Goal: Navigation & Orientation: Find specific page/section

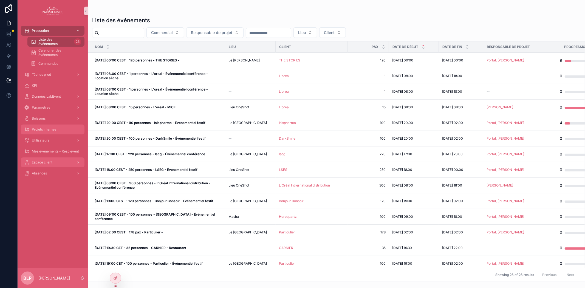
click at [49, 125] on div "Projets internes" at bounding box center [52, 129] width 57 height 9
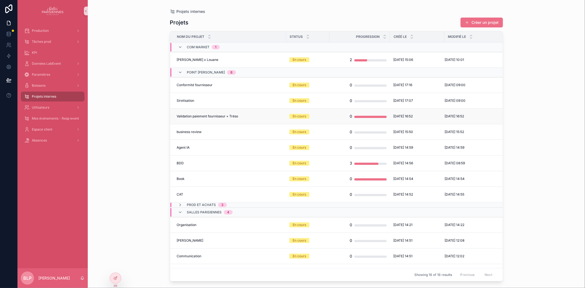
click at [253, 119] on td "Validation paiement fournisseur + Tréso Validation paiement fournisseur + Tréso" at bounding box center [228, 117] width 116 height 16
click at [242, 114] on td "Validation paiement fournisseur + Tréso Validation paiement fournisseur + Tréso" at bounding box center [228, 117] width 116 height 16
click at [235, 114] on span "Validation paiement fournisseur + Tréso" at bounding box center [207, 116] width 61 height 4
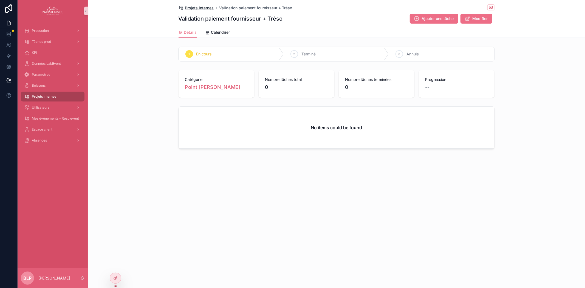
click at [206, 8] on span "Projets internes" at bounding box center [199, 7] width 29 height 5
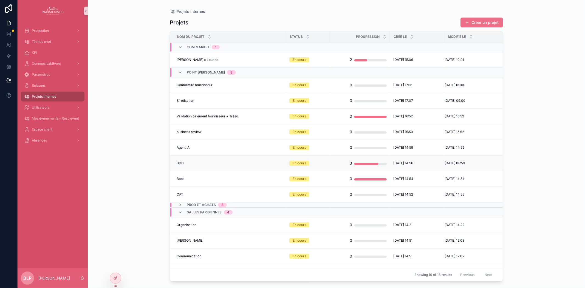
click at [200, 163] on div "BDD BDD" at bounding box center [230, 163] width 106 height 4
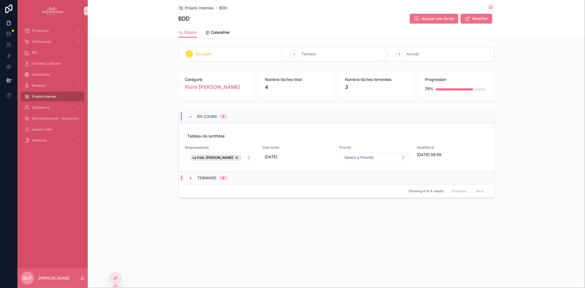
click at [190, 179] on icon "scrollable content" at bounding box center [191, 178] width 4 height 4
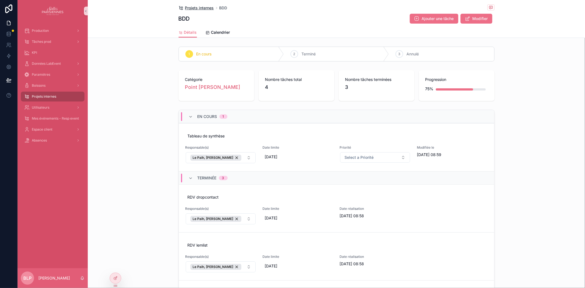
click at [202, 7] on span "Projets internes" at bounding box center [199, 7] width 29 height 5
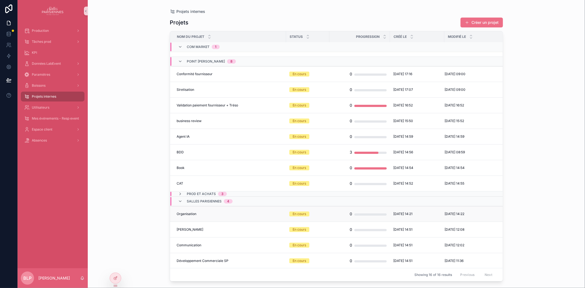
scroll to position [16, 0]
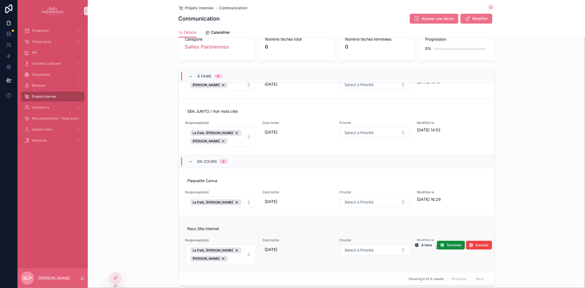
scroll to position [77, 0]
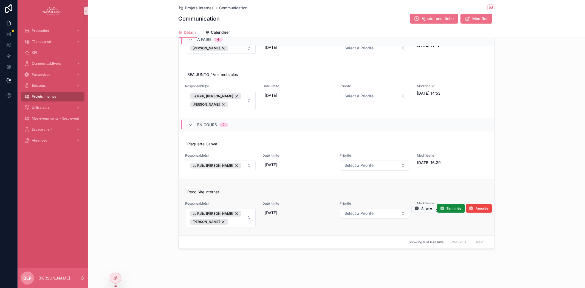
click at [271, 233] on link "Reco Site internet Responsable(s) Le Paih, Brendan Esseul, Séverine Date limite…" at bounding box center [336, 207] width 315 height 56
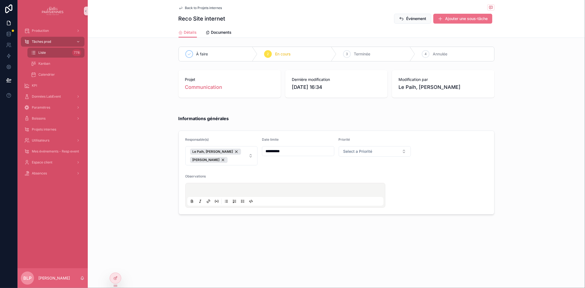
click at [228, 187] on div "scrollable content" at bounding box center [285, 195] width 196 height 21
click at [217, 190] on p "scrollable content" at bounding box center [286, 190] width 196 height 5
click at [202, 7] on span "Back to Projets internes" at bounding box center [203, 8] width 37 height 4
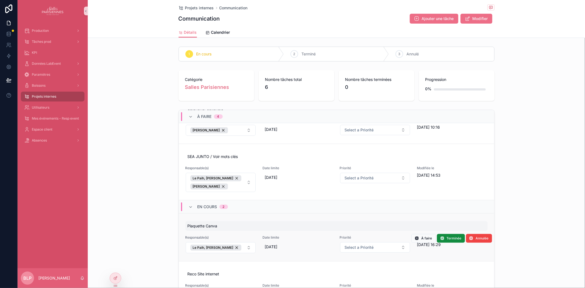
scroll to position [151, 0]
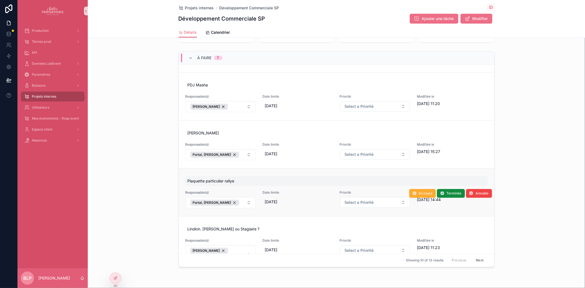
scroll to position [77, 0]
